Goal: Browse casually: Explore the website without a specific task or goal

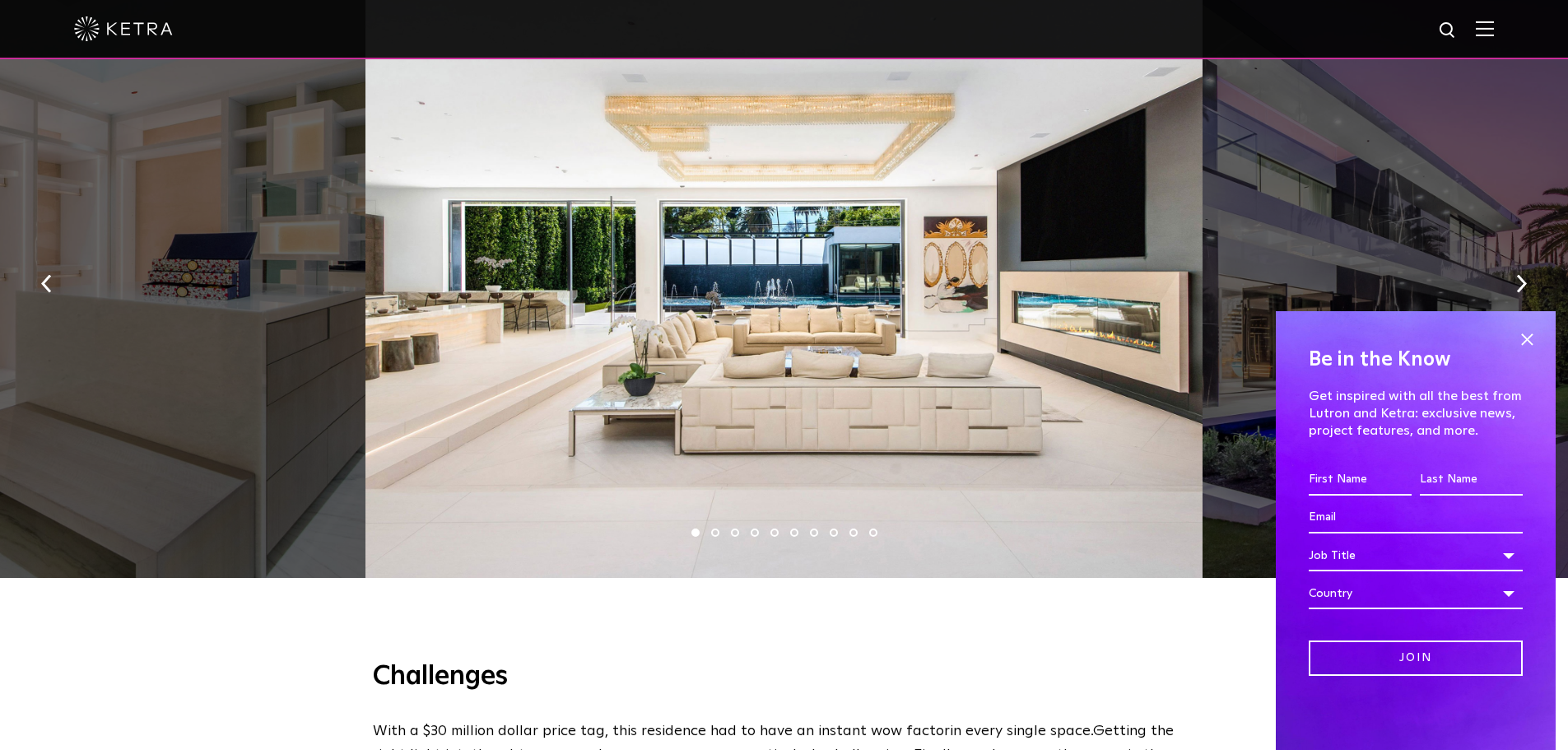
scroll to position [1153, 0]
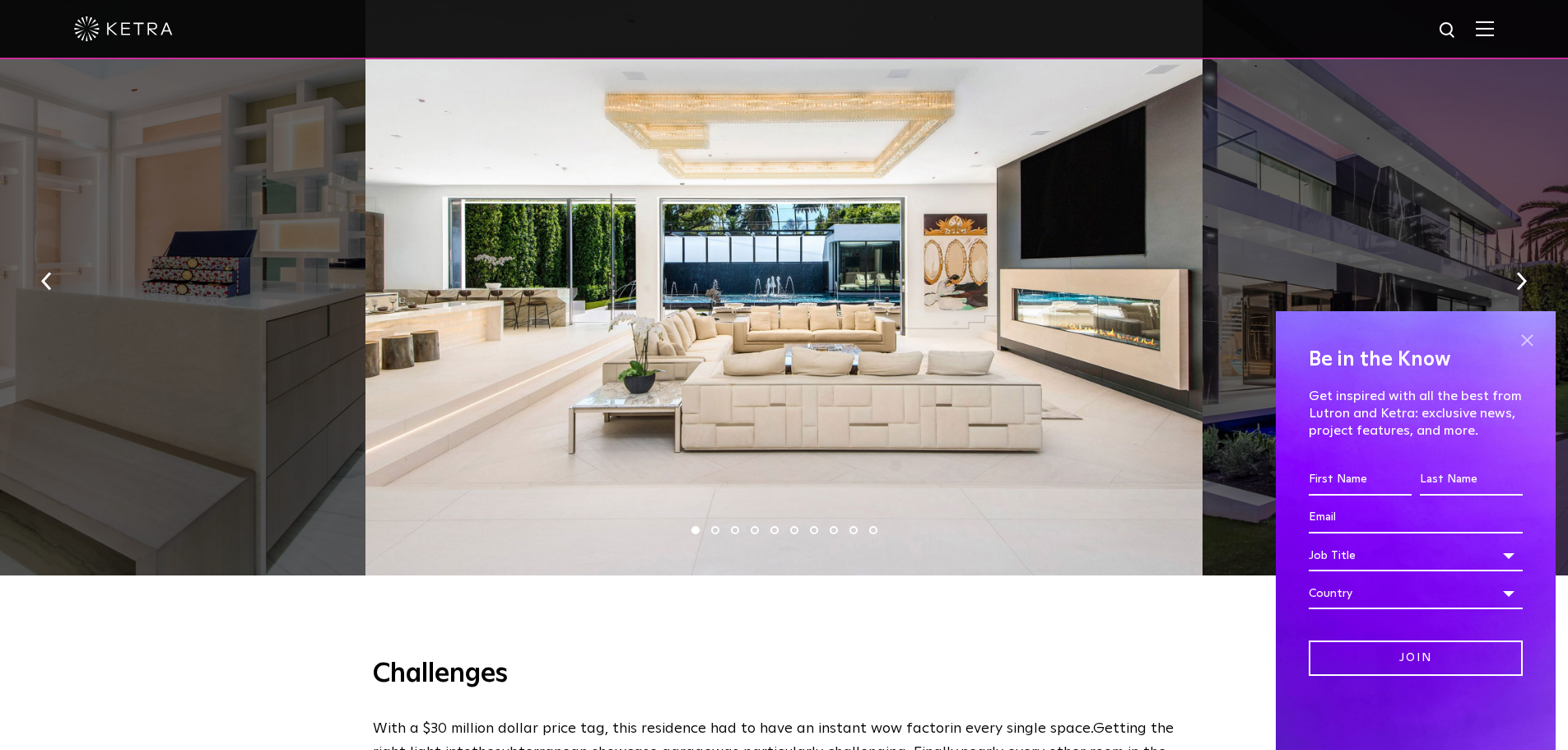
click at [1520, 339] on span at bounding box center [1527, 340] width 25 height 25
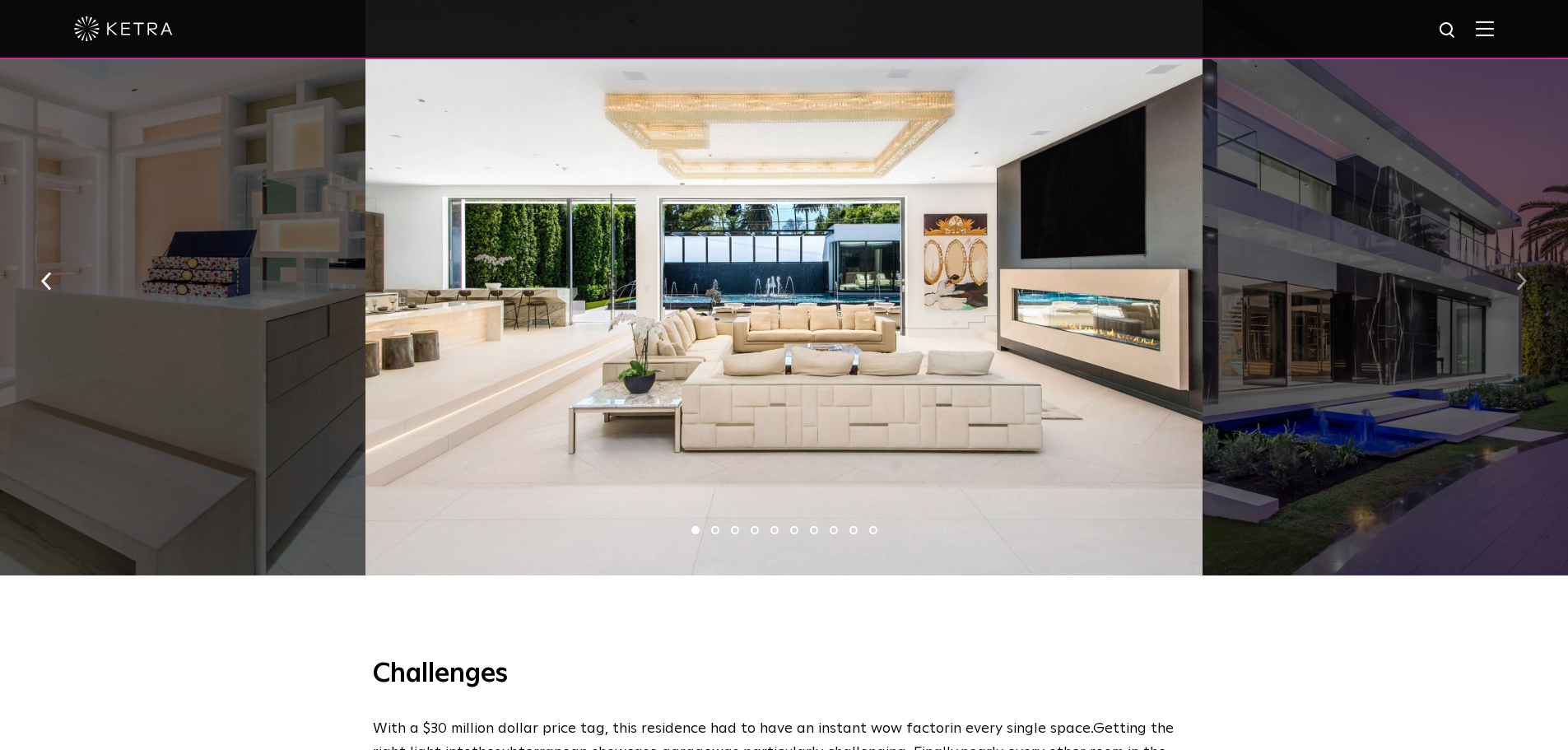
click at [1510, 282] on button "button" at bounding box center [1522, 279] width 36 height 57
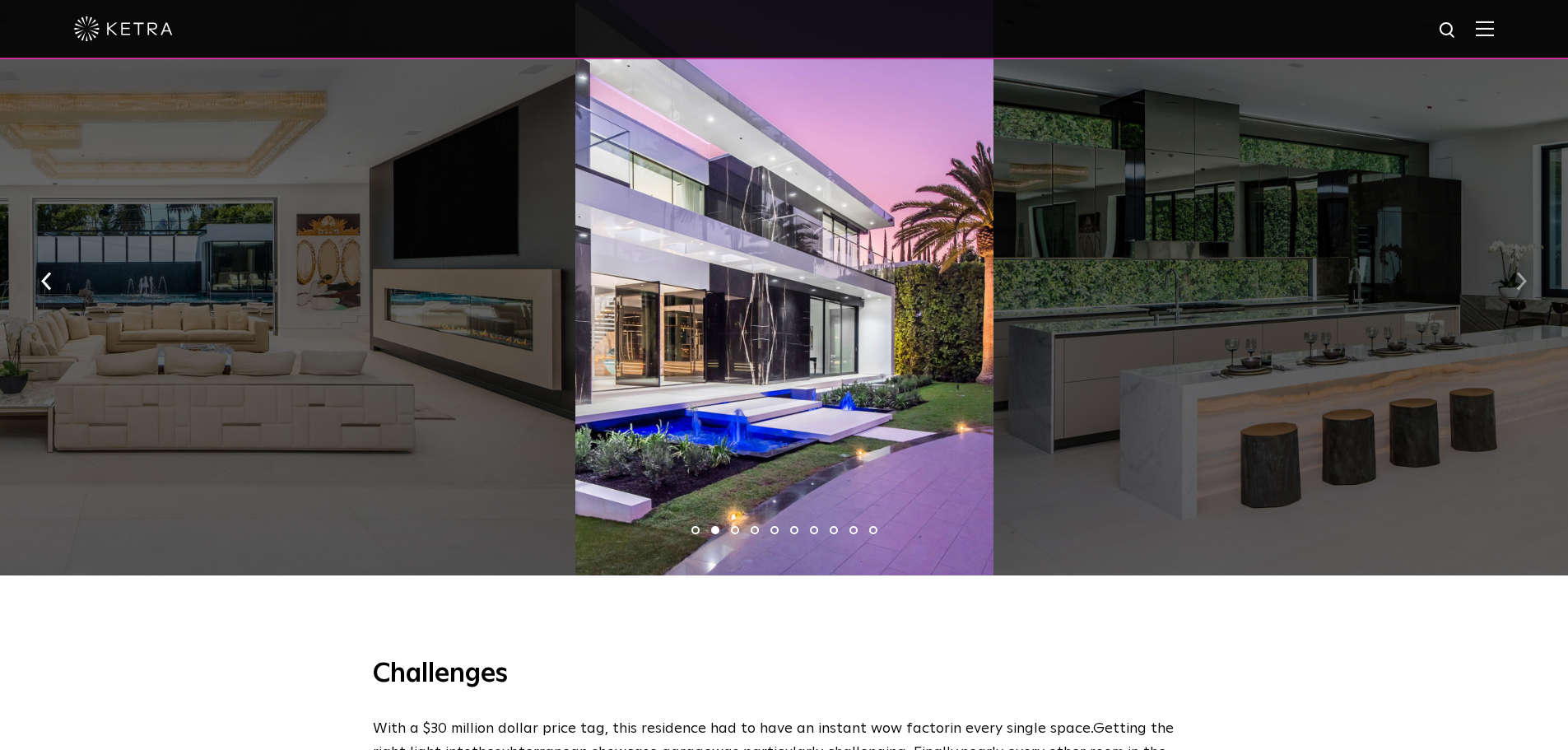
click at [1510, 282] on button "button" at bounding box center [1522, 279] width 36 height 57
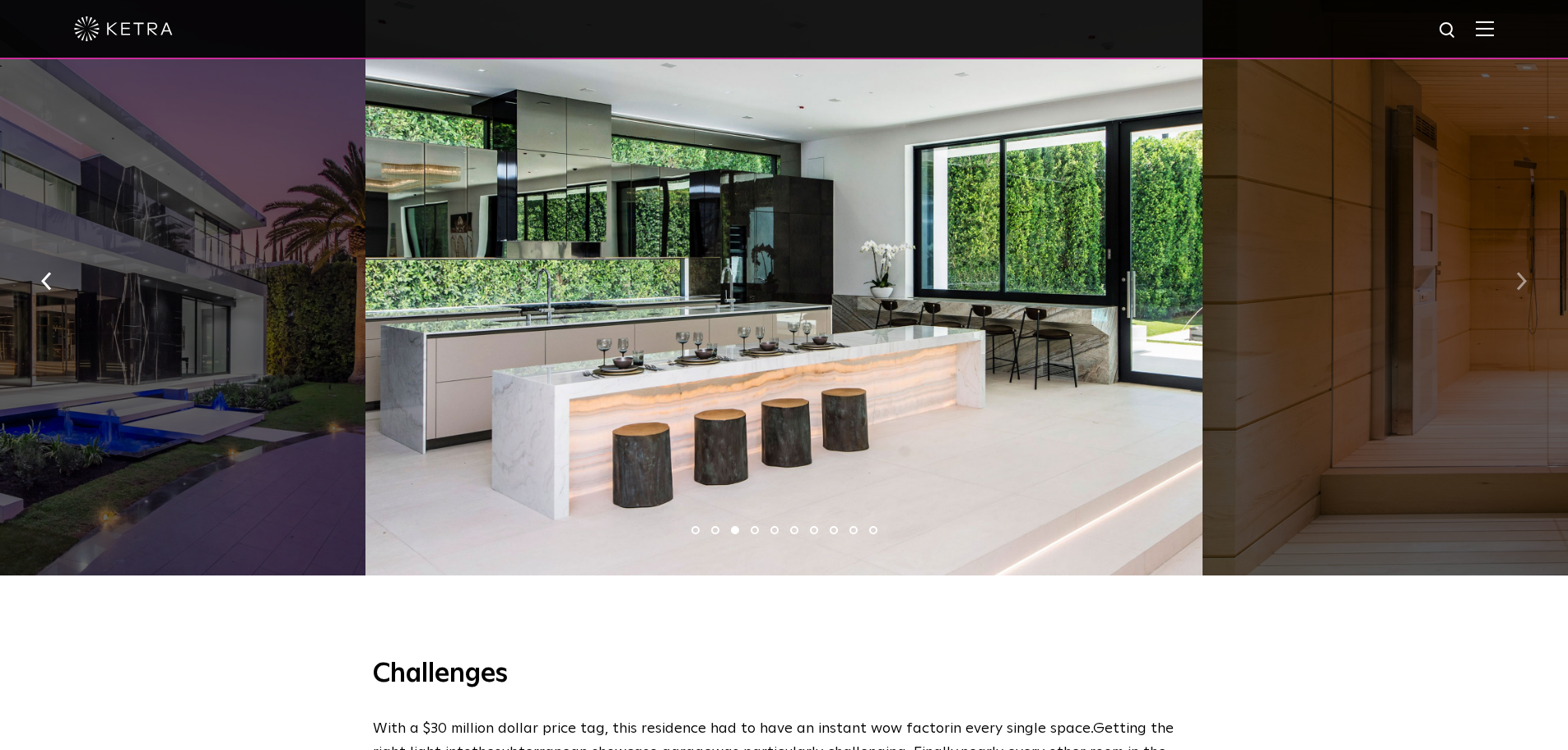
click at [1510, 282] on button "button" at bounding box center [1522, 279] width 36 height 57
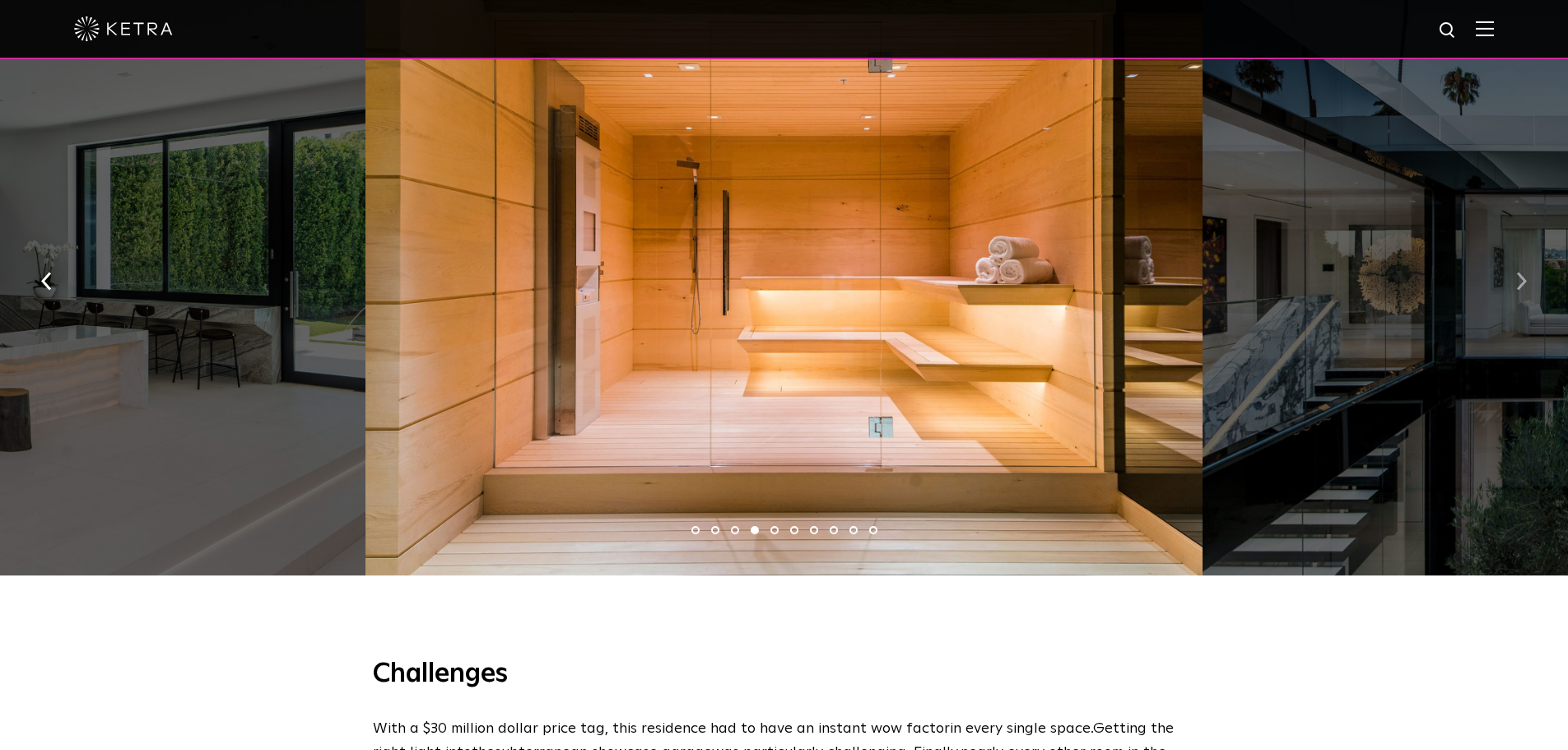
click at [1510, 282] on button "button" at bounding box center [1522, 279] width 36 height 57
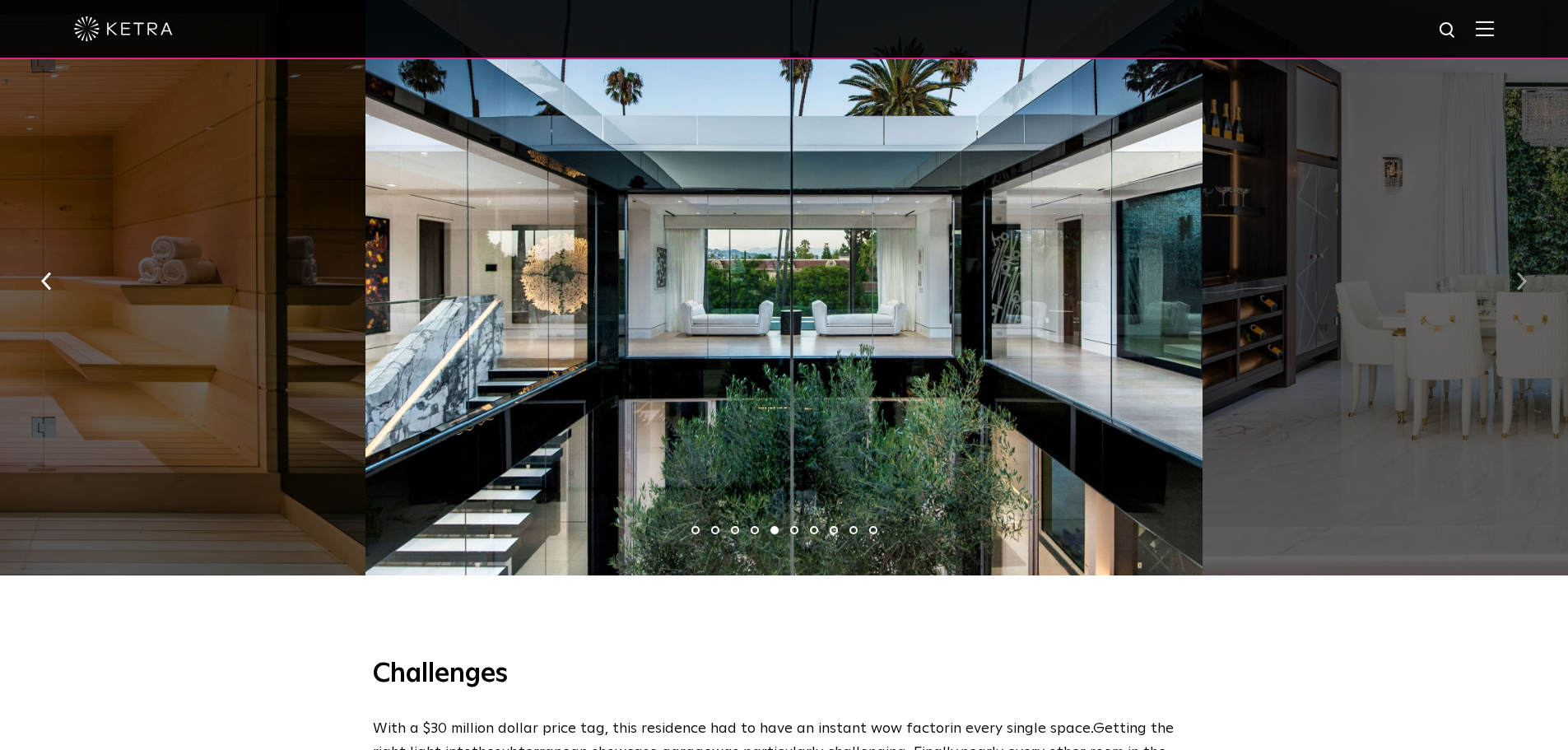
click at [1510, 282] on button "button" at bounding box center [1522, 279] width 36 height 57
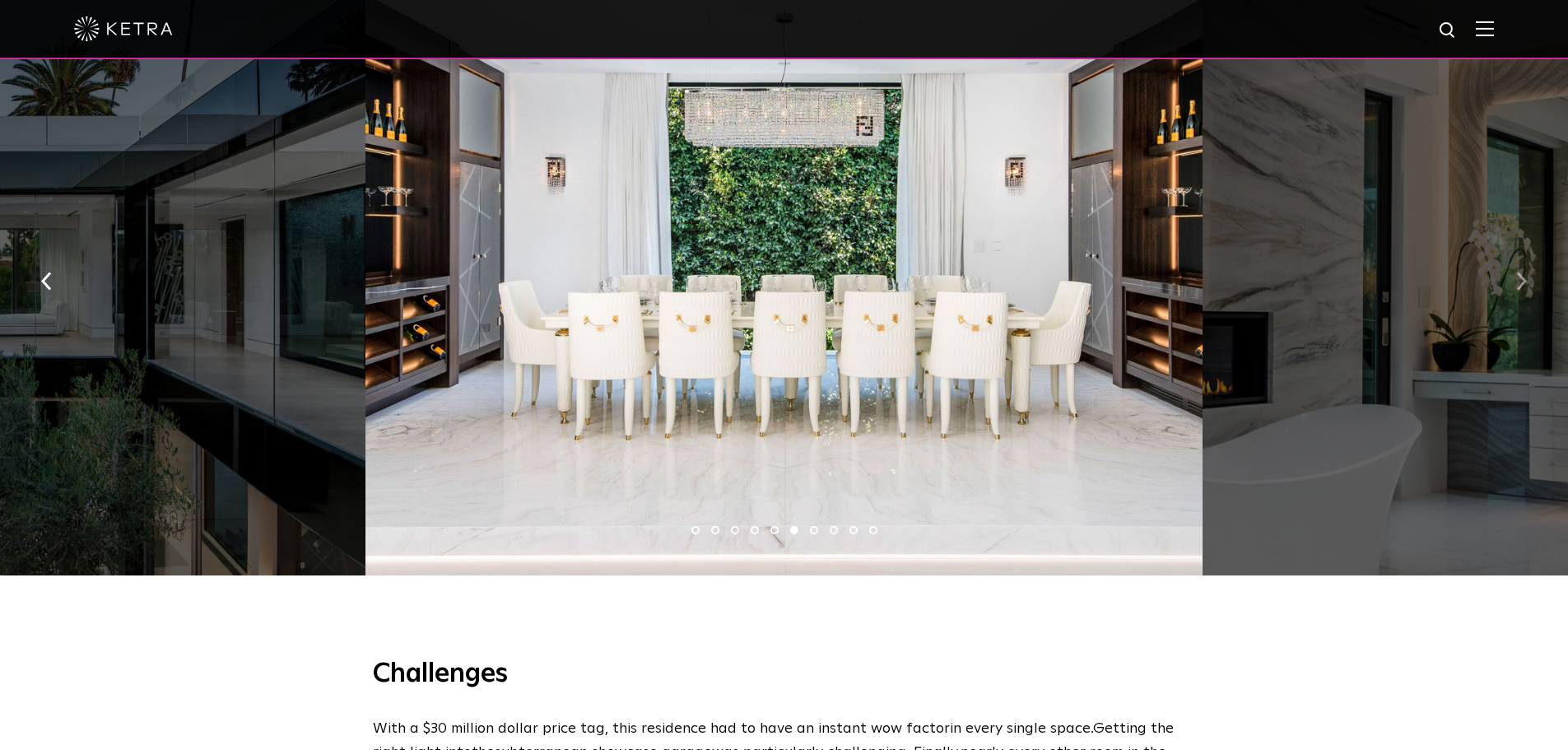
click at [1510, 282] on button "button" at bounding box center [1522, 279] width 36 height 57
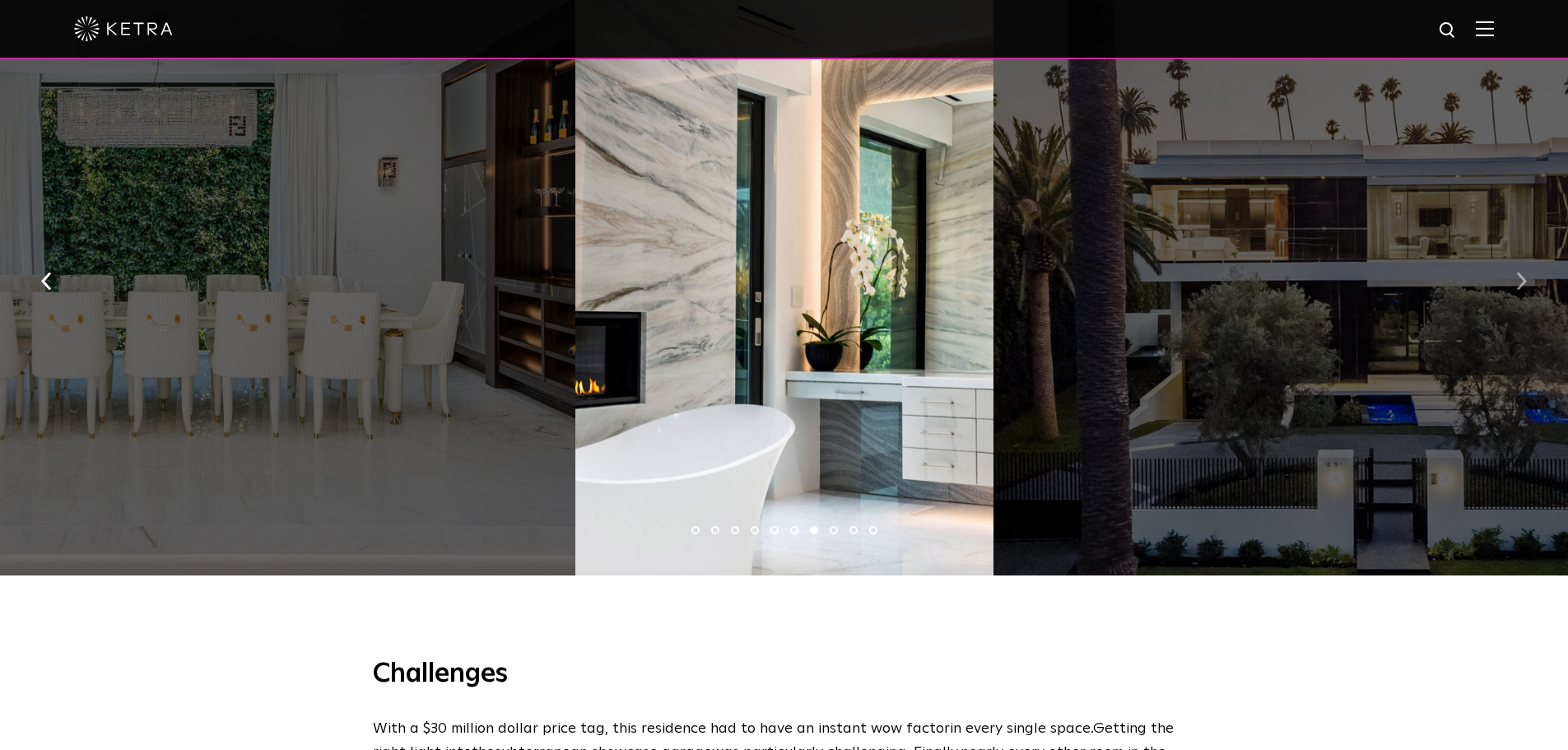
click at [1510, 282] on button "button" at bounding box center [1522, 279] width 36 height 57
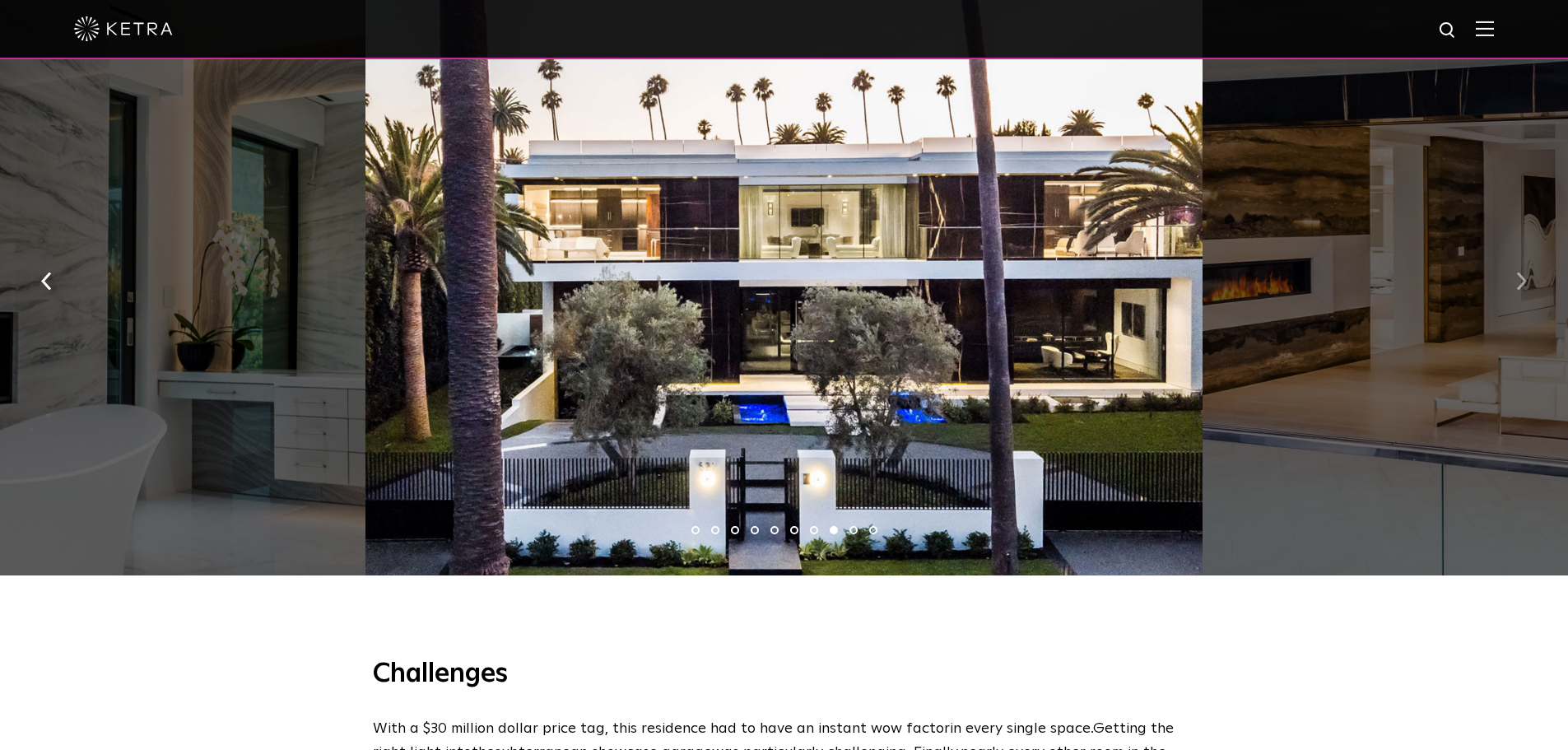
click at [1510, 282] on button "button" at bounding box center [1522, 279] width 36 height 57
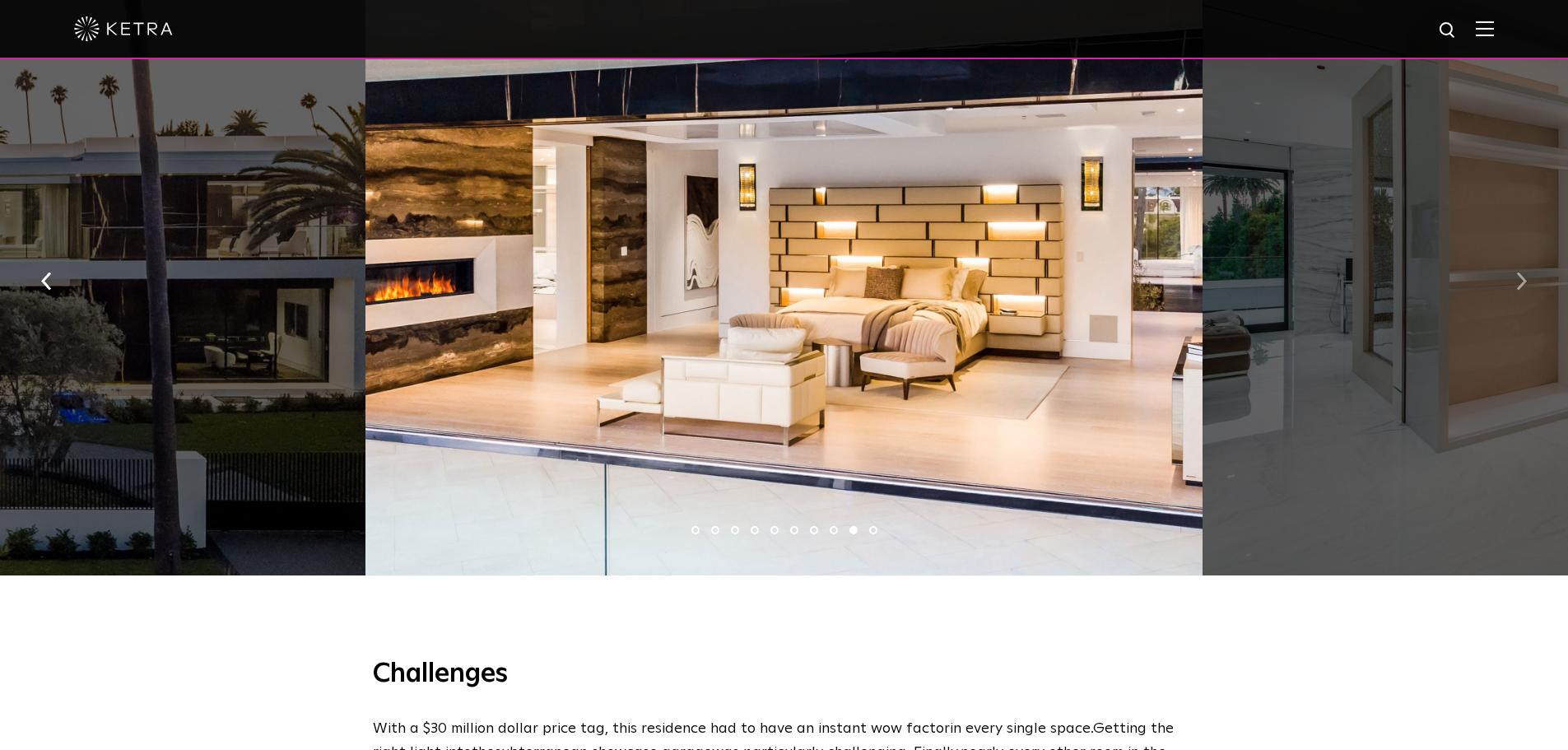
click at [1510, 283] on button "button" at bounding box center [1522, 279] width 36 height 57
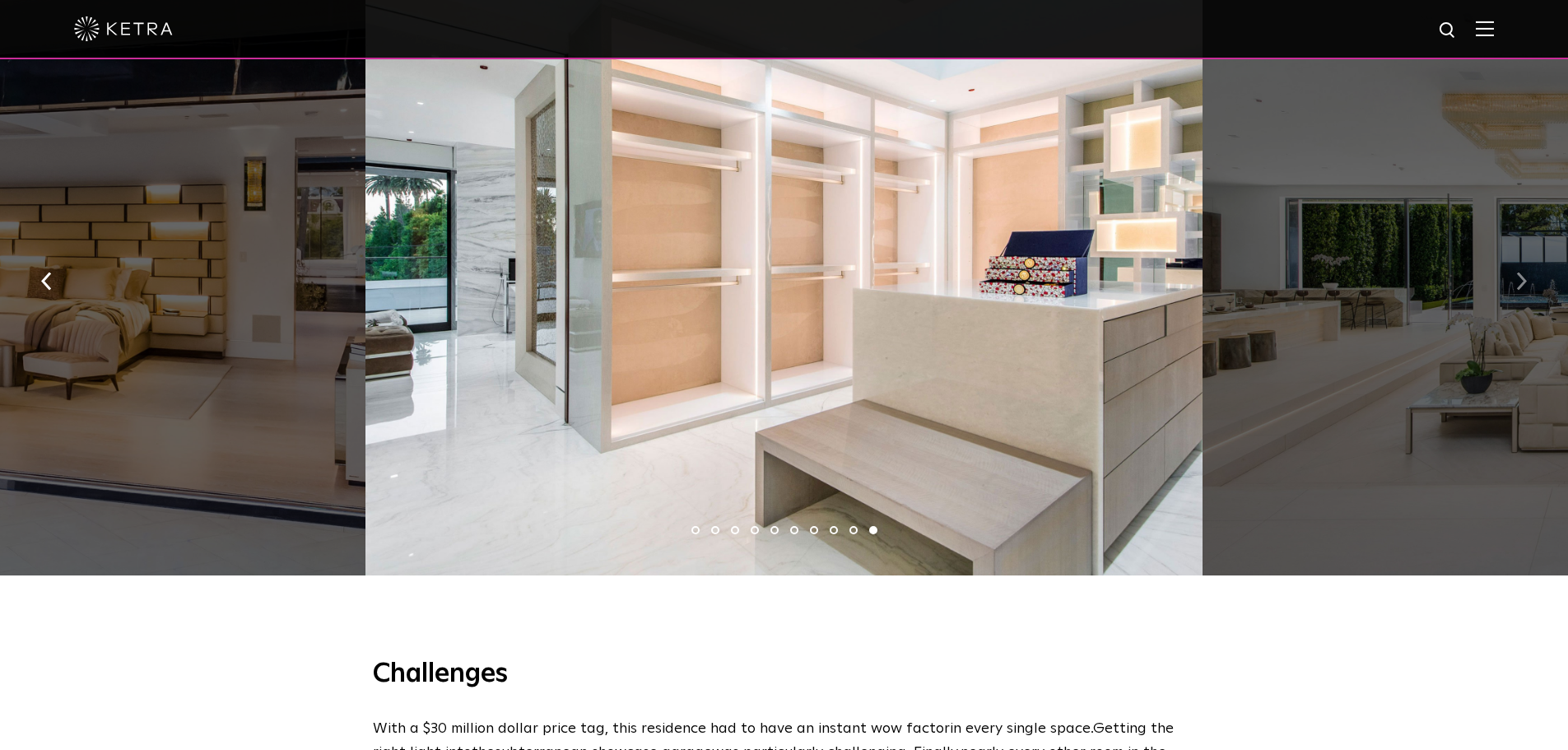
click at [1510, 285] on button "button" at bounding box center [1522, 279] width 36 height 57
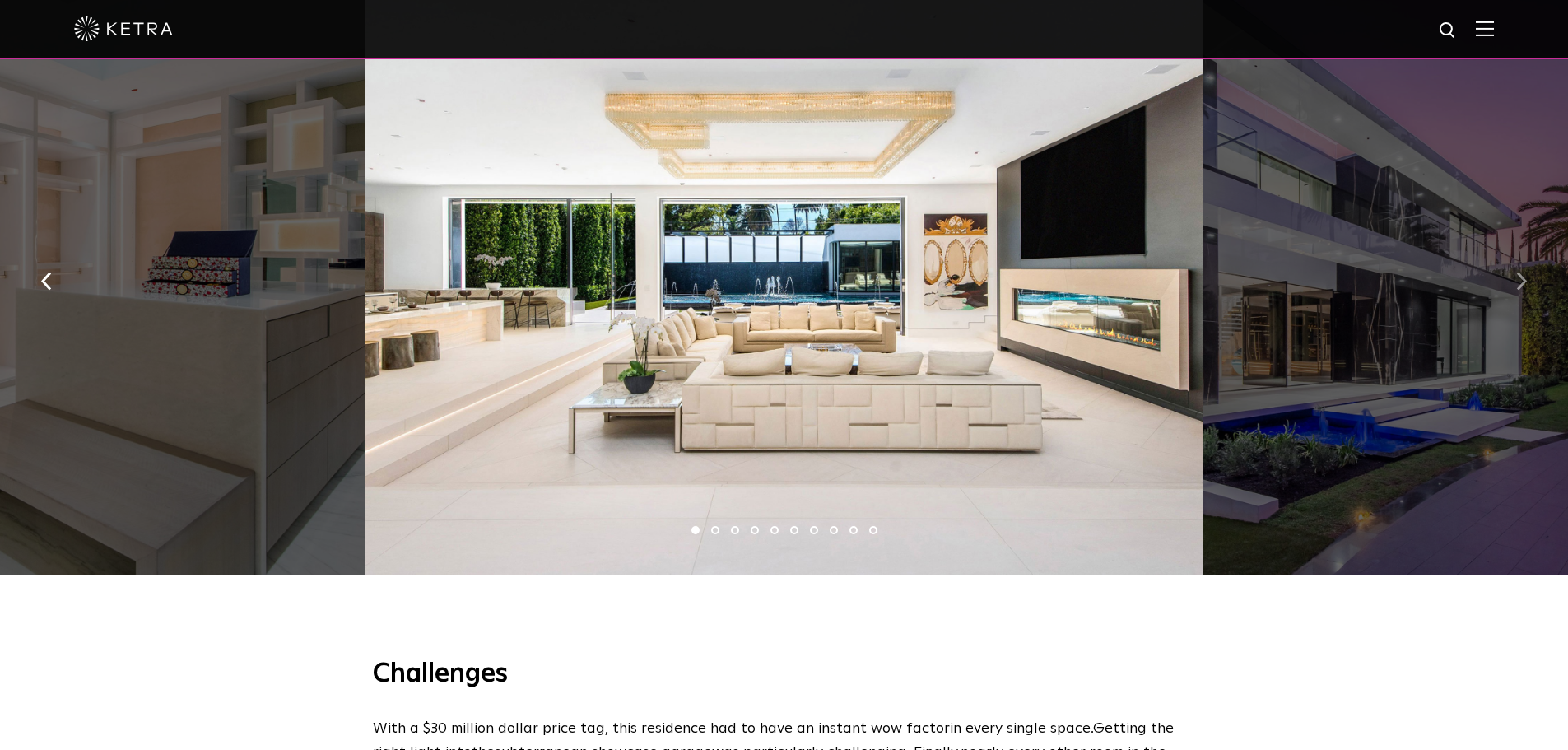
click at [1510, 285] on button "button" at bounding box center [1522, 279] width 36 height 57
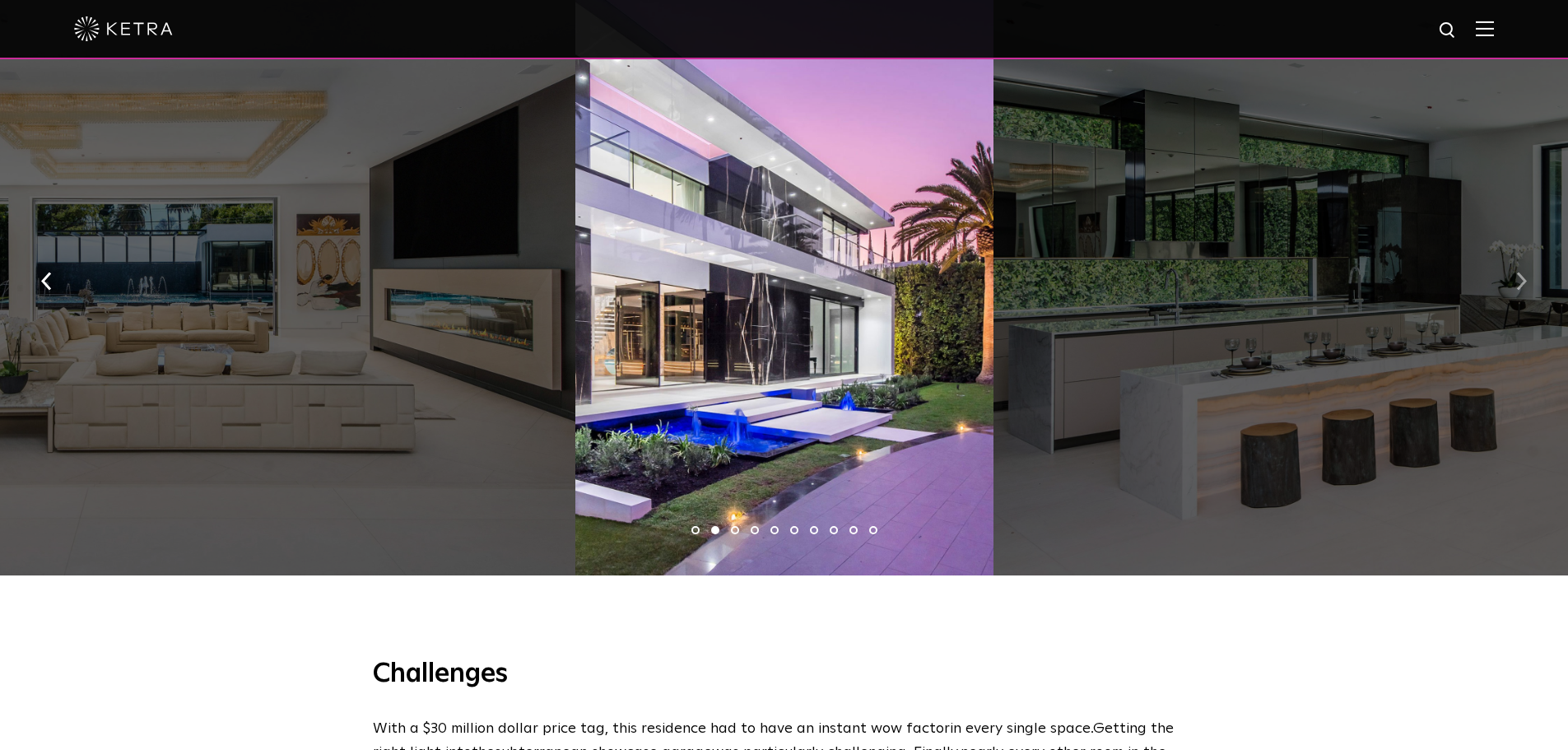
click at [1510, 285] on button "button" at bounding box center [1522, 279] width 36 height 57
